Goal: Information Seeking & Learning: Learn about a topic

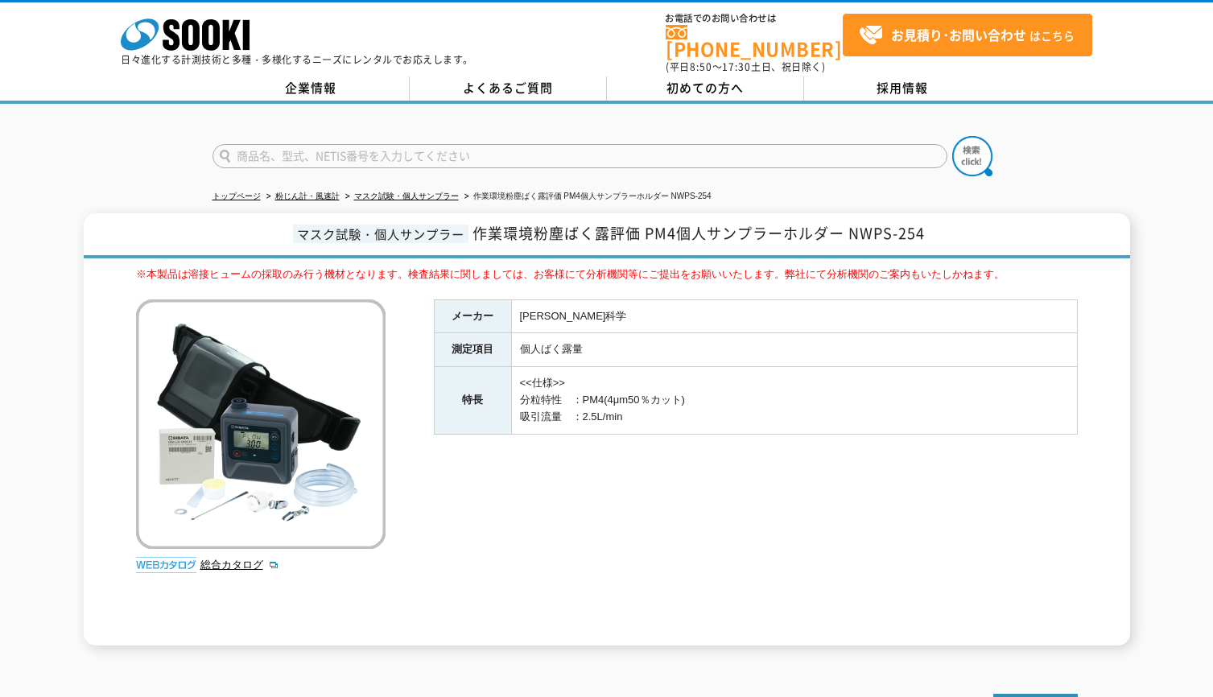
click at [566, 347] on td "個人ばく露量" at bounding box center [794, 350] width 566 height 34
drag, startPoint x: 848, startPoint y: 222, endPoint x: 928, endPoint y: 223, distance: 79.7
click at [928, 223] on h1 "マスク試験・個人サンプラー 作業環境粉塵ばく露評価 PM4個人サンプラーホルダー NWPS-254" at bounding box center [607, 235] width 1046 height 45
copy span "NWPS-254"
click at [715, 529] on div "メーカー [PERSON_NAME]科学 測定項目 個人ばく露量 特長 <<仕様>> 分粒特性　：PM4(4μm50％カット) 吸引流量　：2.5L/min" at bounding box center [756, 472] width 644 height 346
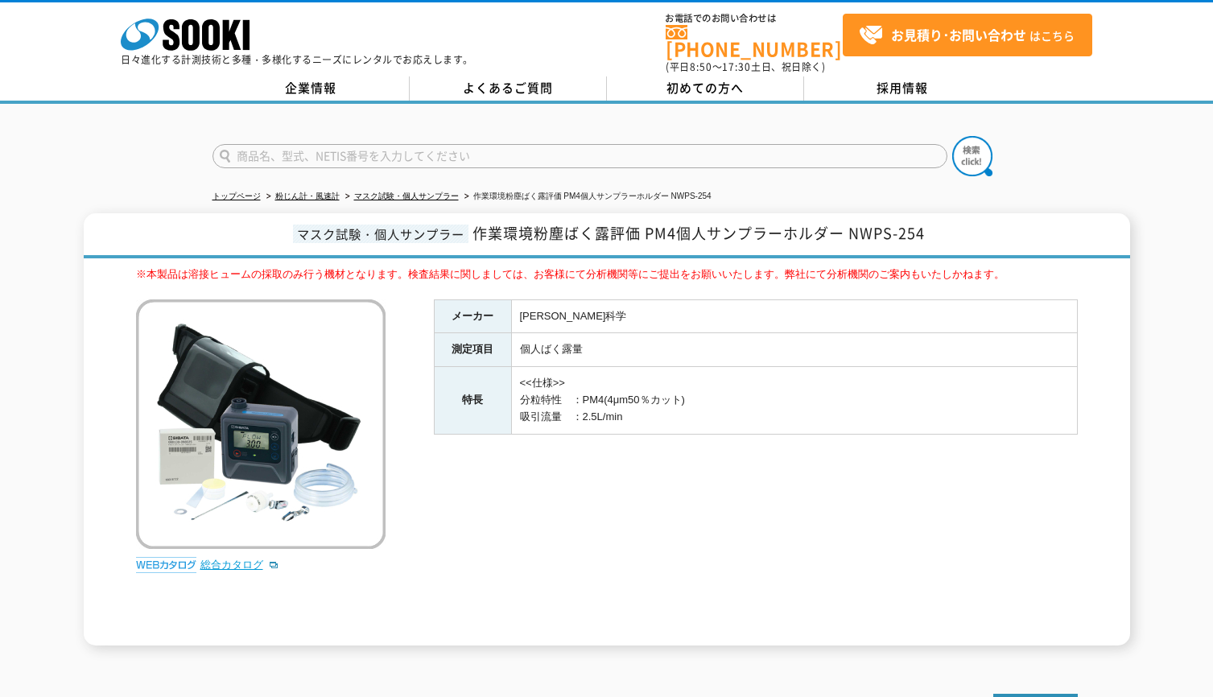
click at [241, 558] on link "総合カタログ" at bounding box center [239, 564] width 79 height 12
click at [25, 443] on div "マスク試験・個人サンプラー 作業環境粉塵ばく露評価 PM4個人サンプラーホルダー NWPS-254 ※本製品は溶接ヒュームの採取のみ行う機材となります。検査結…" at bounding box center [606, 429] width 1213 height 432
drag, startPoint x: 42, startPoint y: 255, endPoint x: 72, endPoint y: 248, distance: 31.4
click at [42, 255] on div "マスク試験・個人サンプラー 作業環境粉塵ばく露評価 PM4個人サンプラーホルダー NWPS-254 ※本製品は溶接ヒュームの採取のみ行う機材となります。検査結…" at bounding box center [606, 429] width 1213 height 432
click at [54, 313] on div "マスク試験・個人サンプラー 作業環境粉塵ばく露評価 PM4個人サンプラーホルダー NWPS-254 ※本製品は溶接ヒュームの採取のみ行う機材となります。検査結…" at bounding box center [606, 429] width 1213 height 432
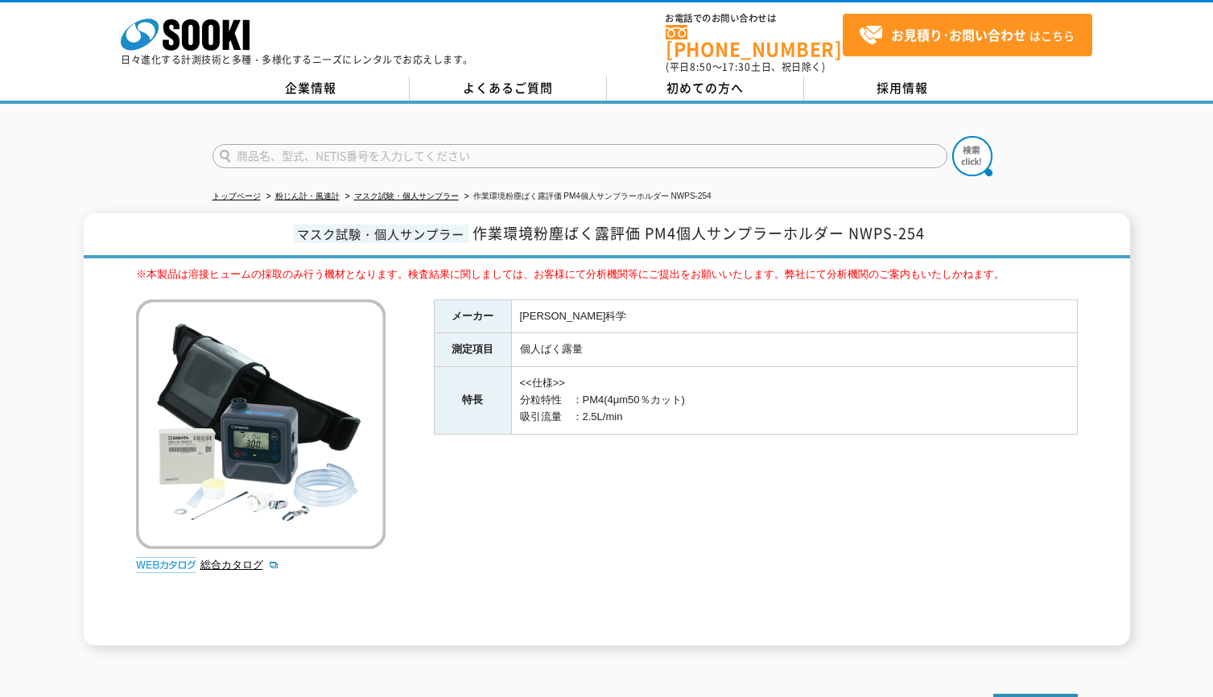
click at [64, 290] on div "マスク試験・個人サンプラー 作業環境粉塵ばく露評価 PM4個人サンプラーホルダー NWPS-254 ※本製品は溶接ヒュームの採取のみ行う機材となります。検査結…" at bounding box center [606, 429] width 1213 height 432
click at [124, 156] on div at bounding box center [606, 142] width 1213 height 77
click at [109, 154] on div at bounding box center [606, 142] width 1213 height 77
